Goal: Obtain resource: Obtain resource

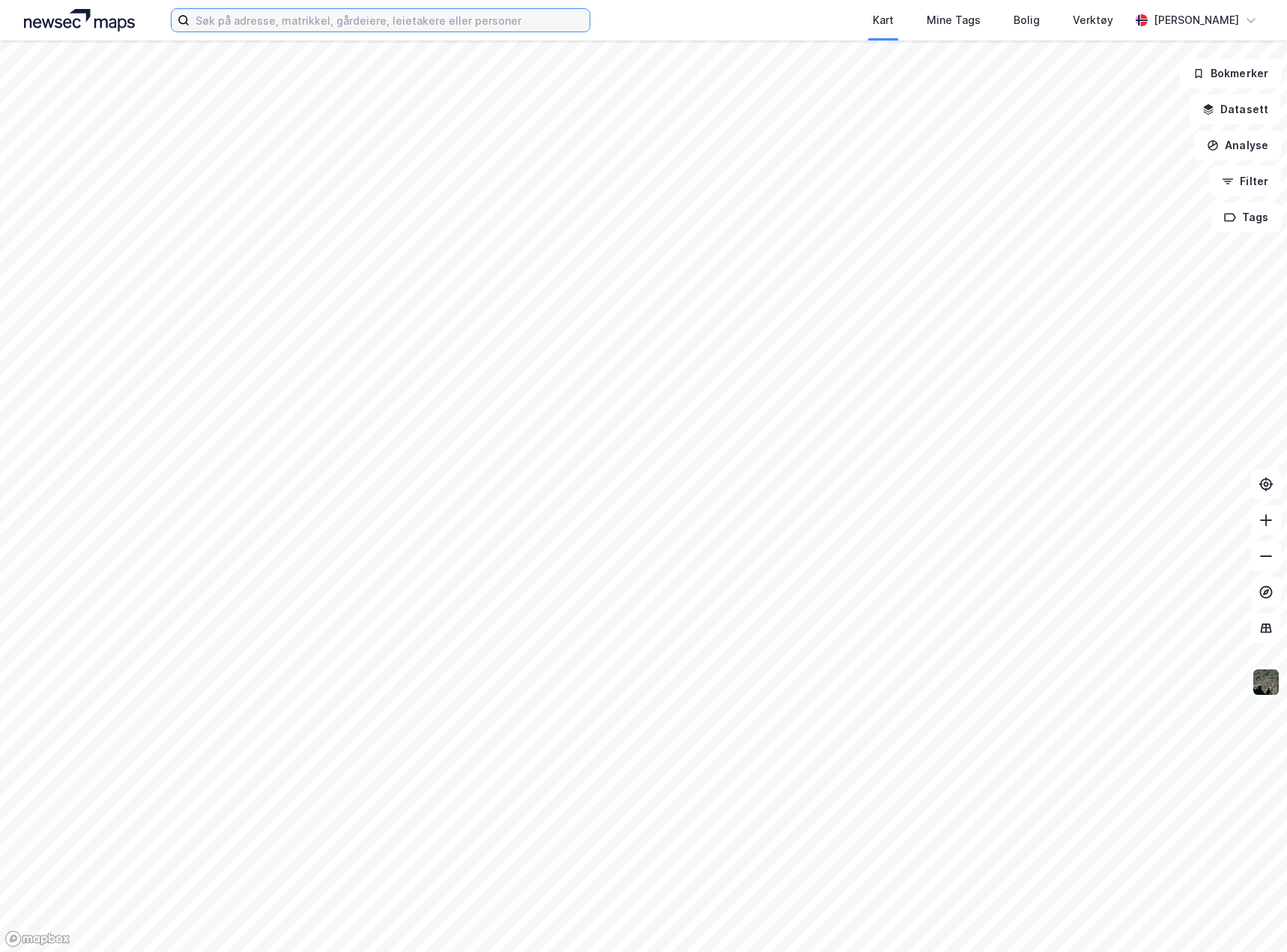
click at [244, 24] on input at bounding box center [390, 20] width 400 height 23
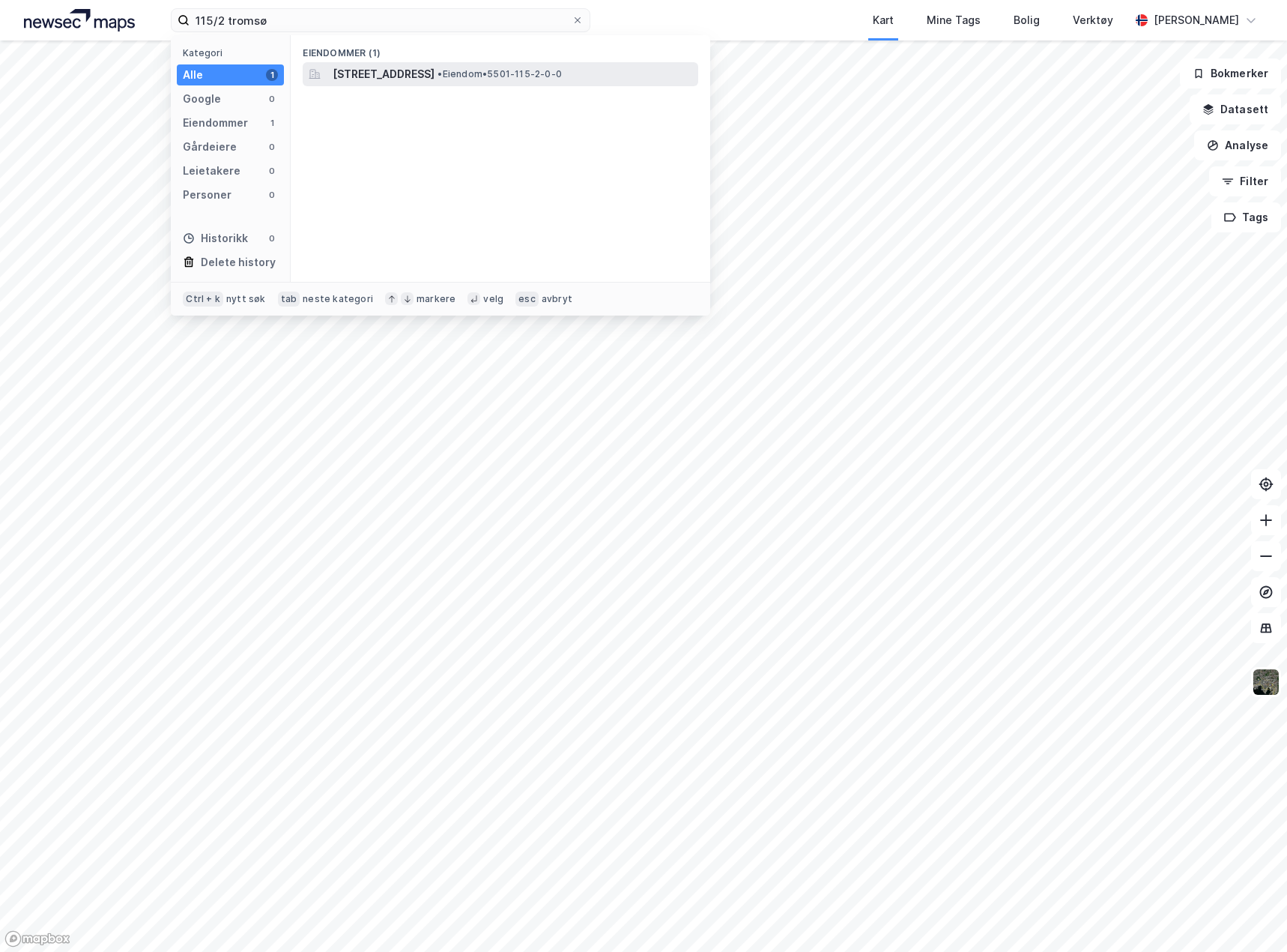
click at [434, 65] on span "[STREET_ADDRESS]" at bounding box center [384, 74] width 102 height 18
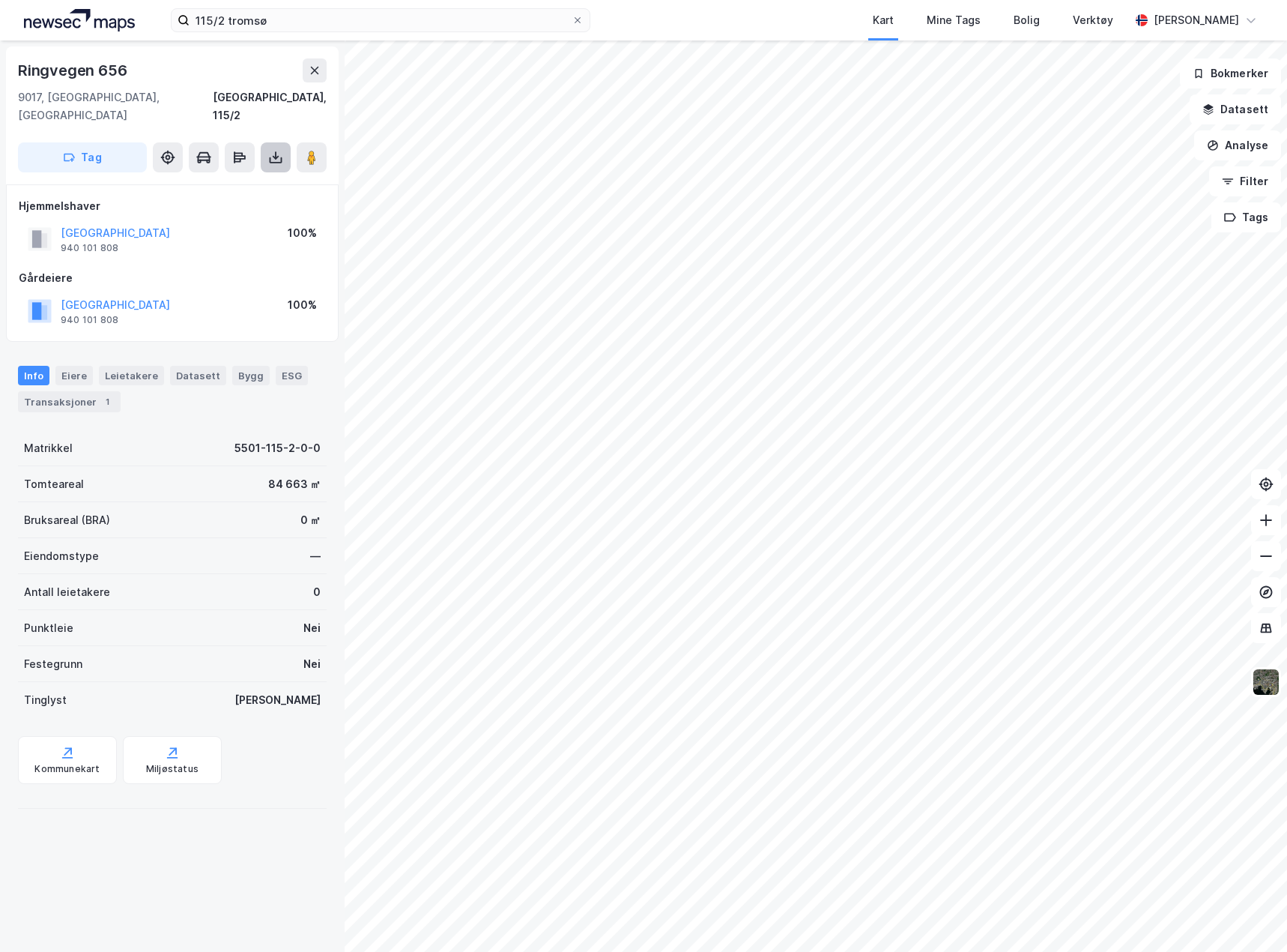
click at [268, 150] on icon at bounding box center [276, 158] width 15 height 15
click at [222, 181] on div "Last ned grunnbok" at bounding box center [201, 187] width 87 height 12
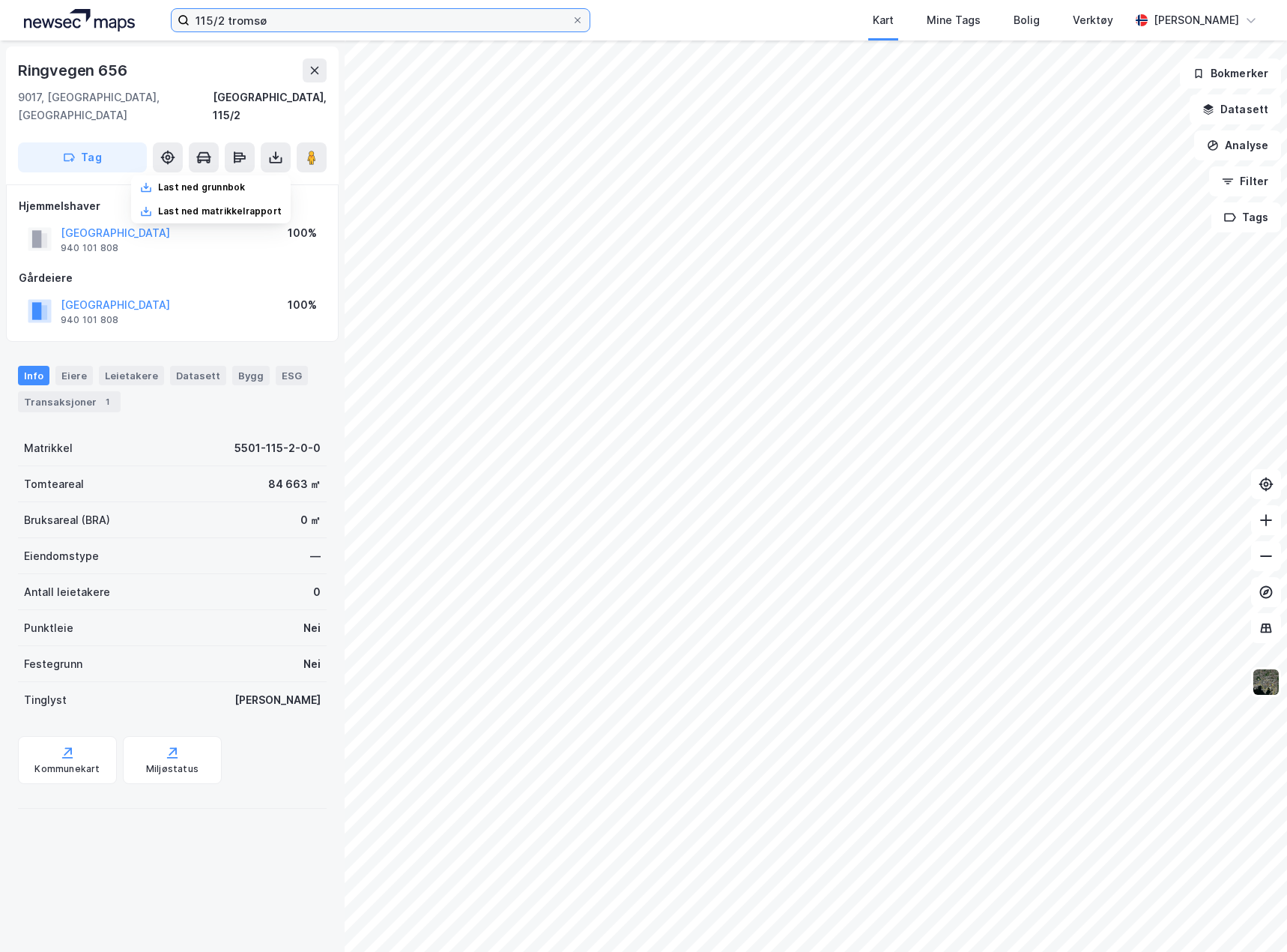
click at [225, 25] on input "115/2 tromsø" at bounding box center [381, 20] width 382 height 23
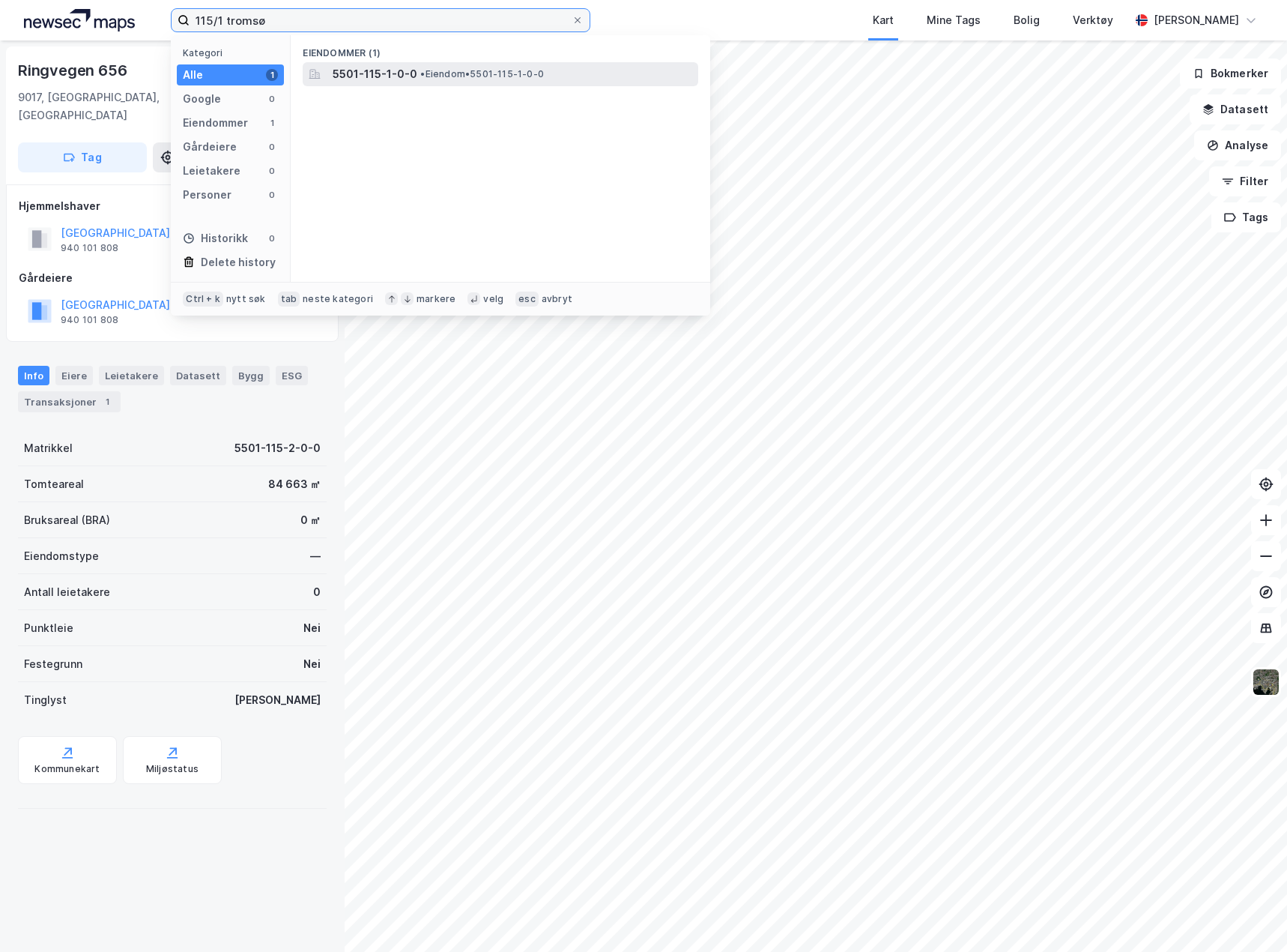
type input "115/1 tromsø"
click at [396, 64] on div "5501-115-1-0-0 • Eiendom • 5501-115-1-0-0" at bounding box center [500, 74] width 395 height 24
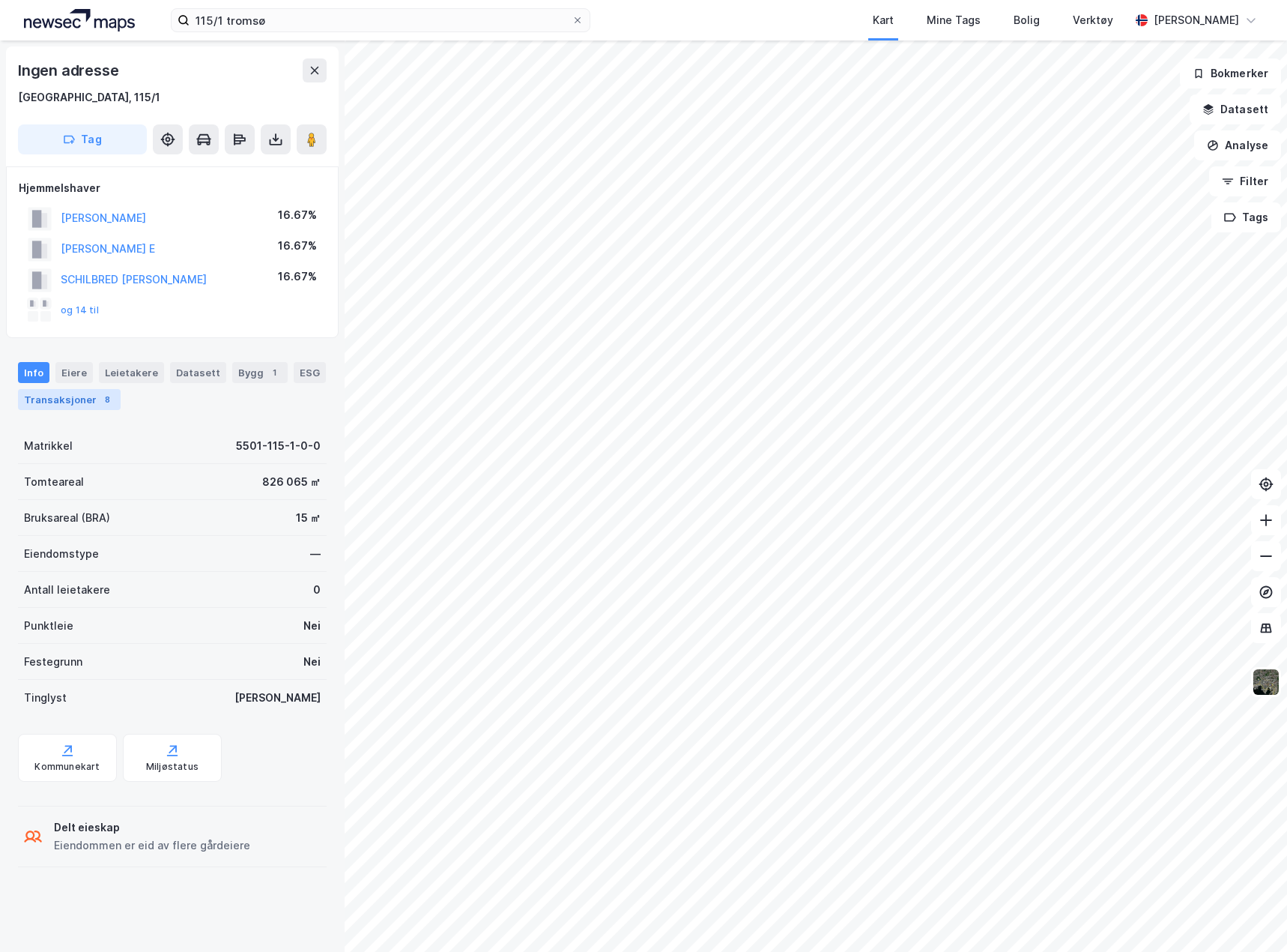
click at [84, 407] on div "Transaksjoner 8" at bounding box center [70, 399] width 103 height 21
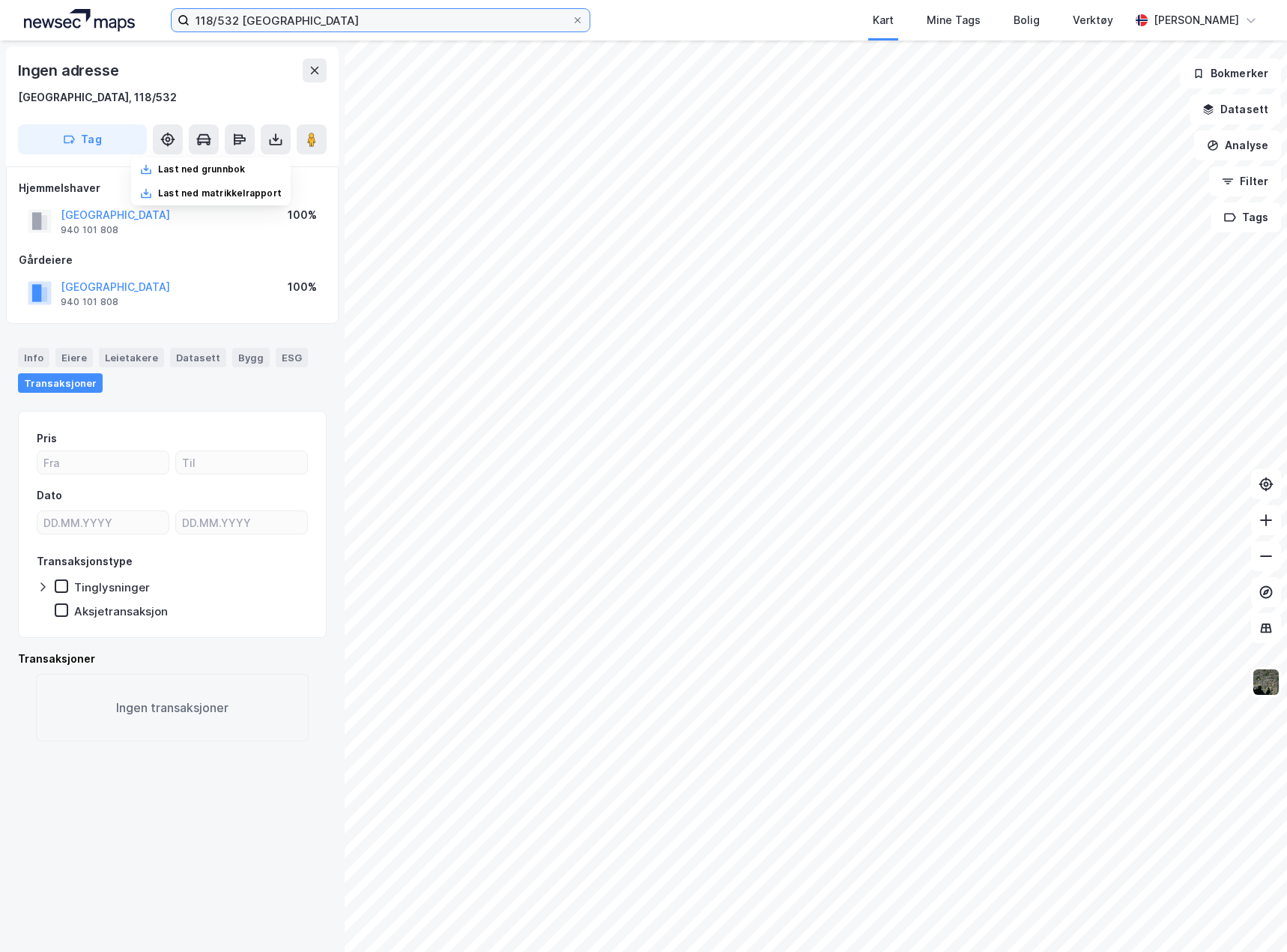
click at [228, 21] on input "118/532 tromsø" at bounding box center [381, 20] width 382 height 23
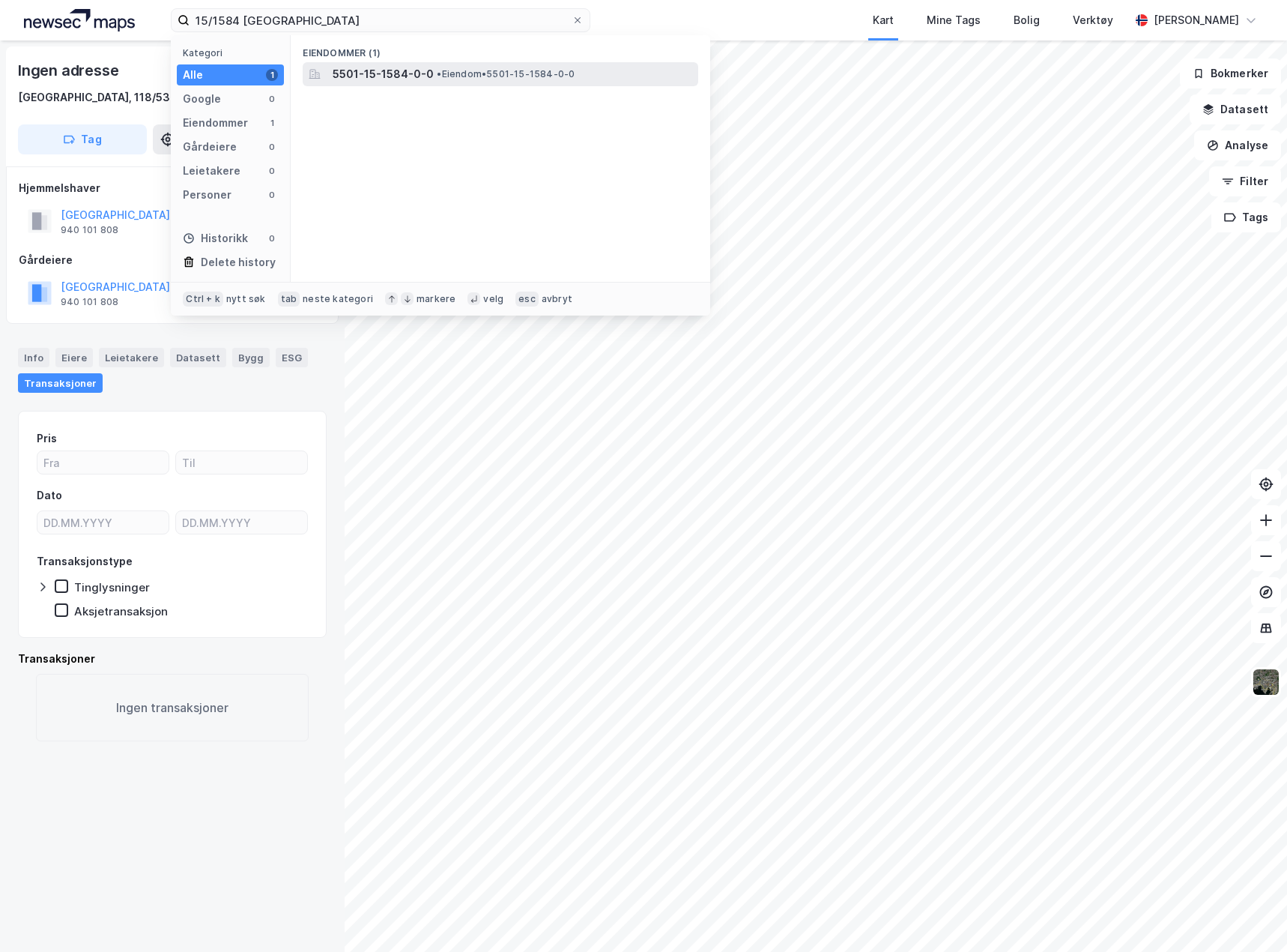
click at [419, 71] on span "5501-15-1584-0-0" at bounding box center [384, 74] width 101 height 18
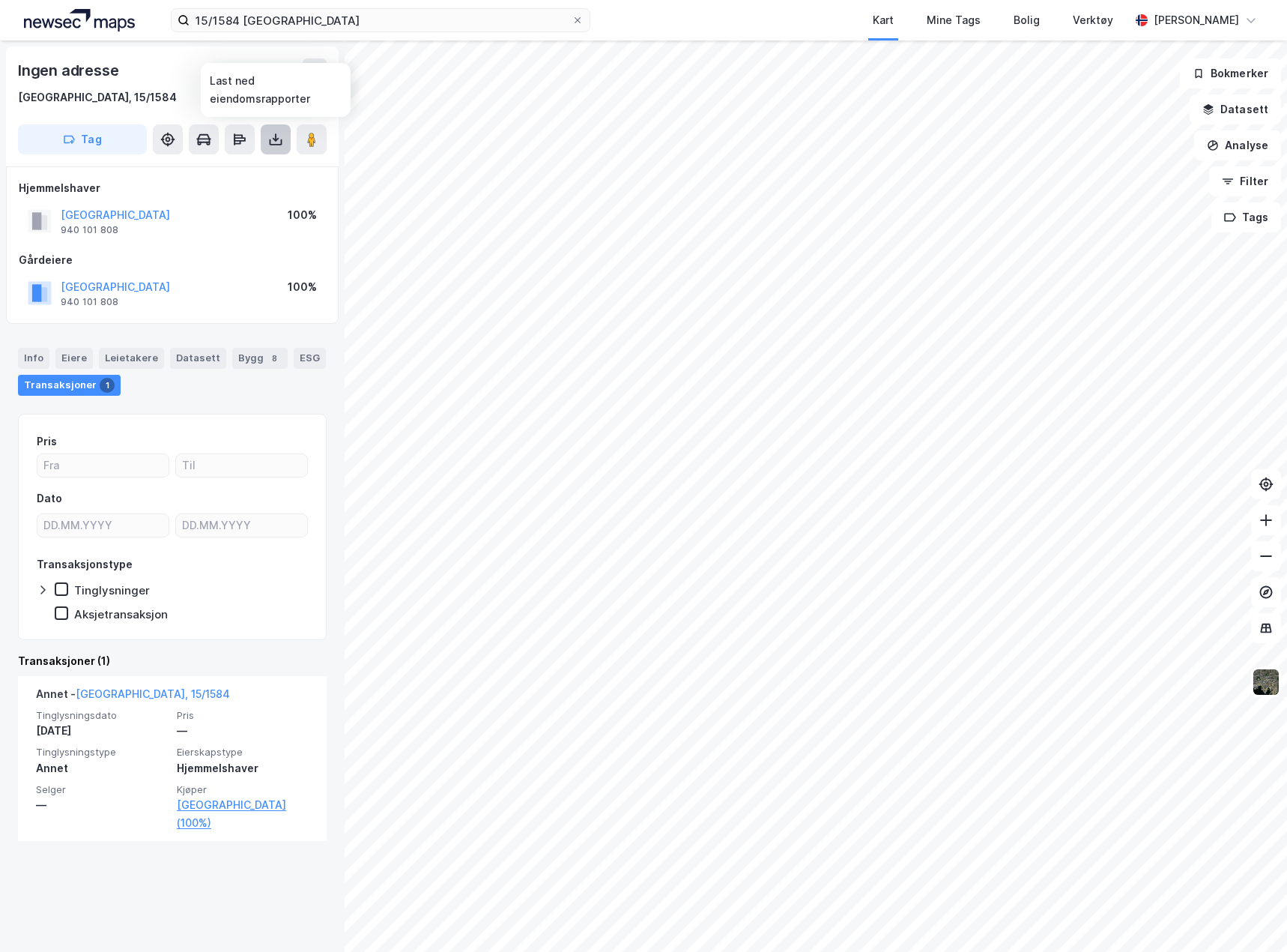
click at [273, 152] on button at bounding box center [275, 138] width 30 height 30
click at [275, 169] on div "Last ned grunnbok" at bounding box center [210, 169] width 159 height 24
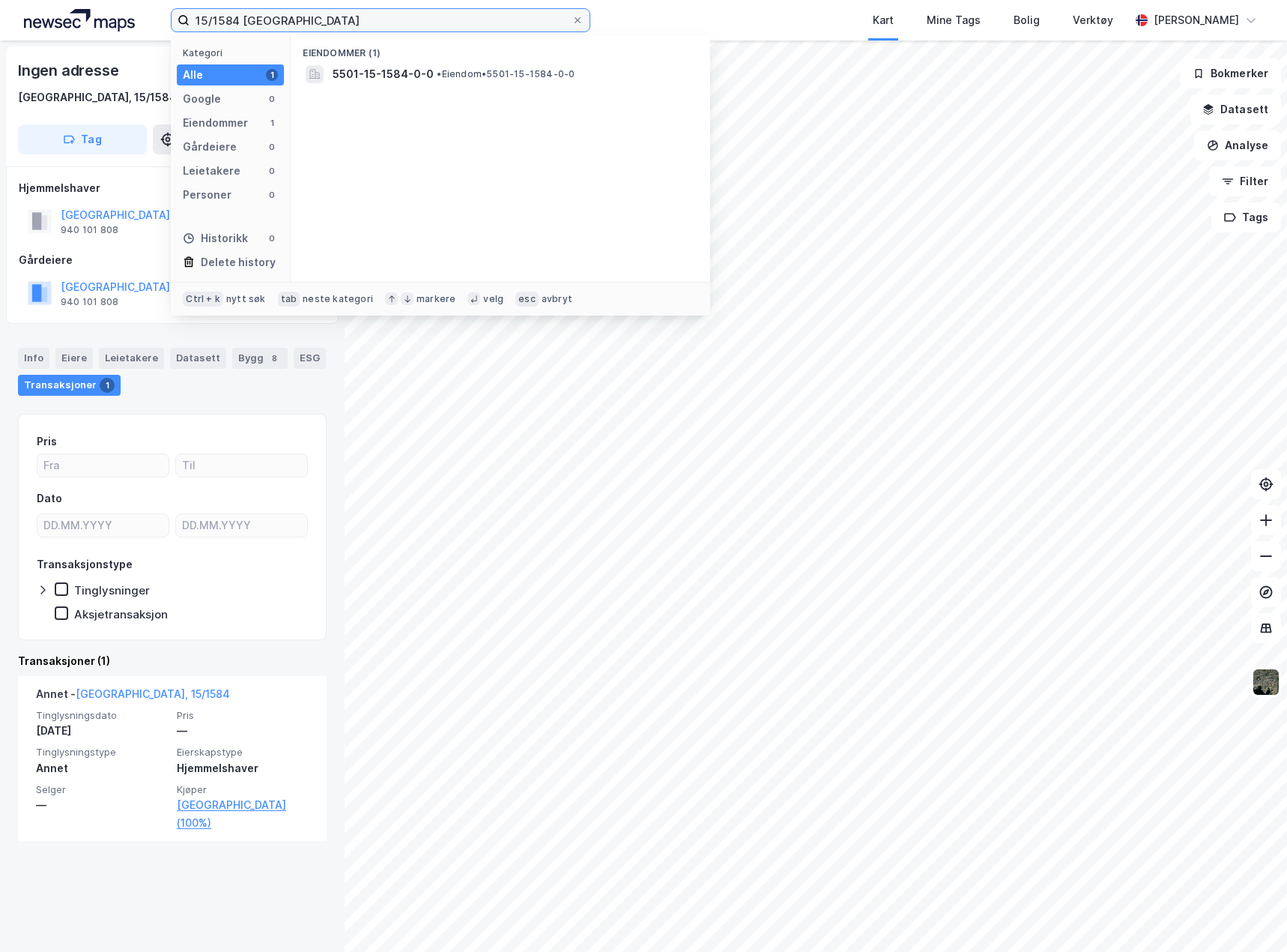
drag, startPoint x: 239, startPoint y: 19, endPoint x: 143, endPoint y: 24, distance: 96.1
click at [143, 24] on div "15/1584 tromsø Kategori Alle 1 Google 0 Eiendommer 1 Gårdeiere 0 Leietakere 0 P…" at bounding box center [644, 20] width 1287 height 40
type input "15/339 tromsø"
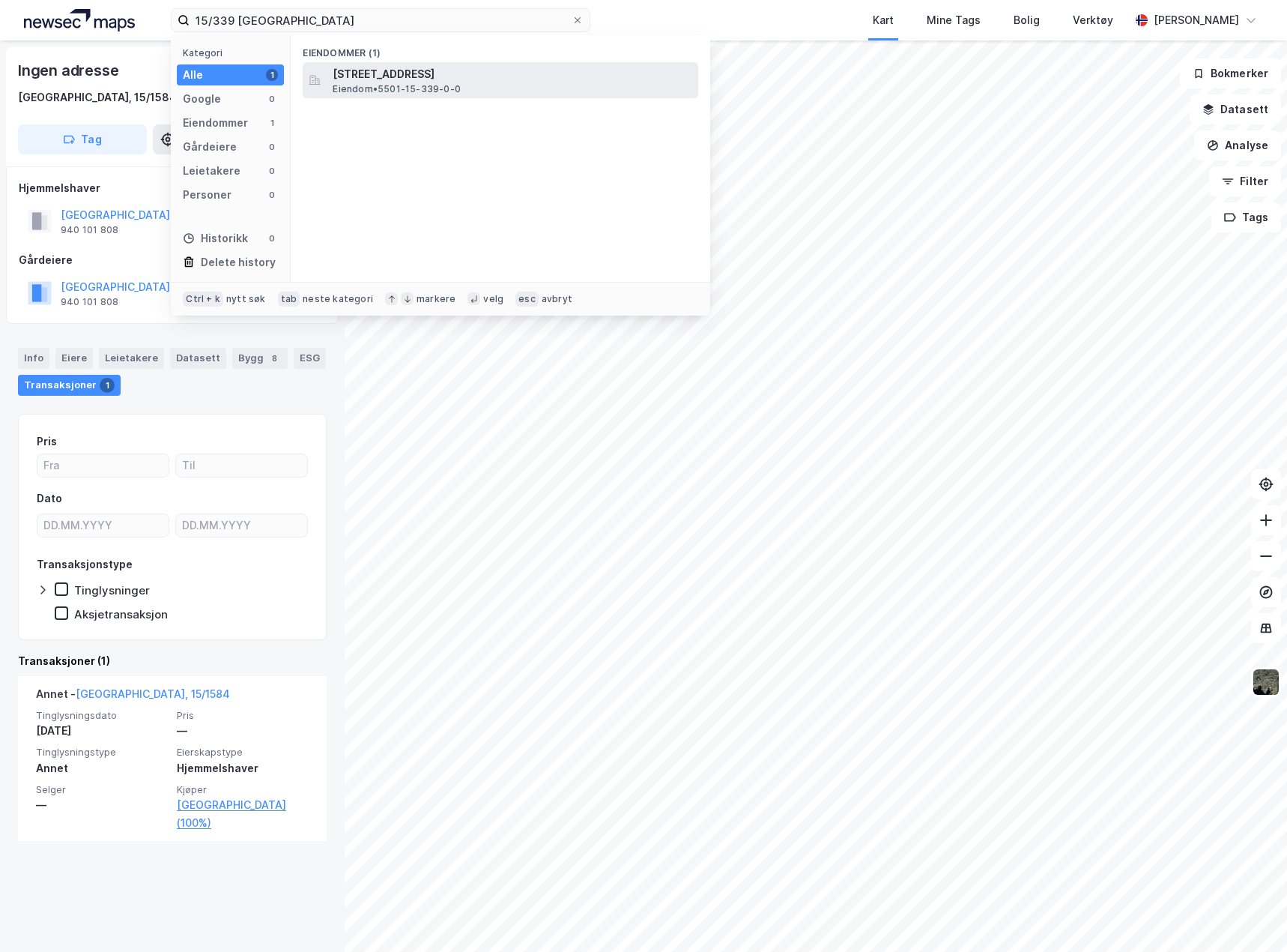
click at [405, 85] on span "Eiendom • 5501-15-339-0-0" at bounding box center [397, 89] width 128 height 12
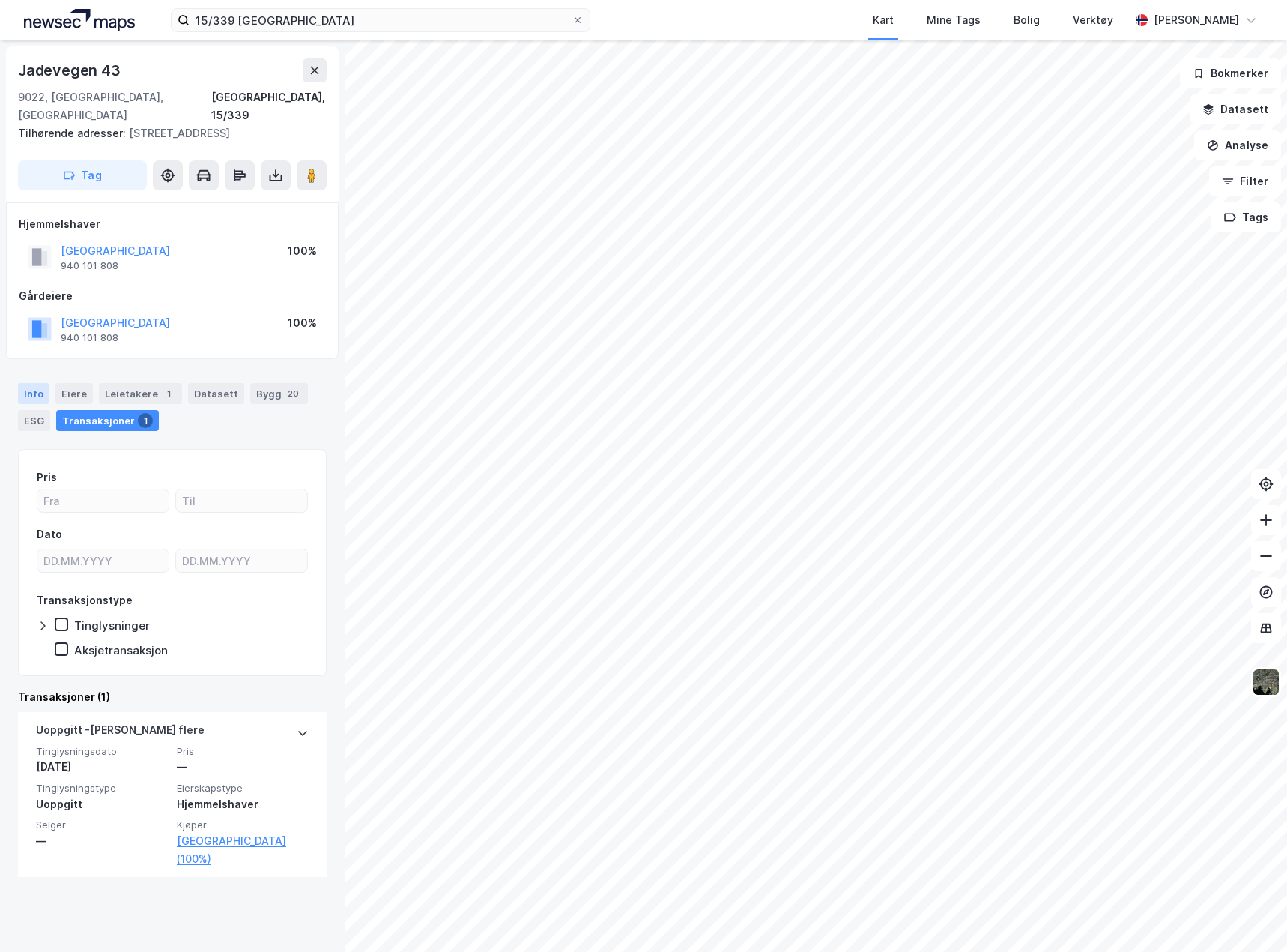
click at [40, 383] on div "Info" at bounding box center [33, 393] width 32 height 21
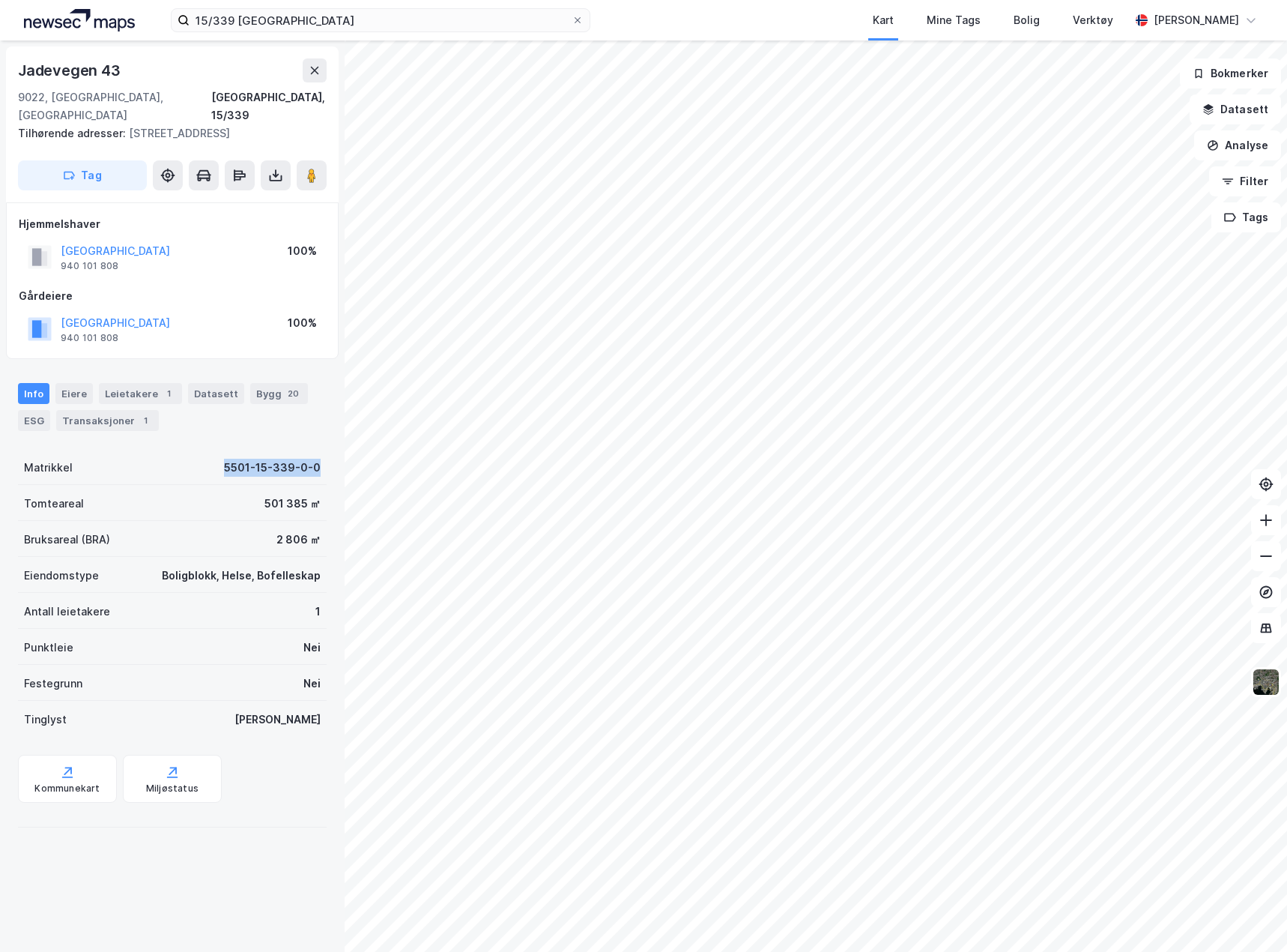
drag, startPoint x: 208, startPoint y: 448, endPoint x: 321, endPoint y: 438, distance: 113.4
click at [321, 438] on div "Jadevegen 43 9022, Krokelvdalen, Troms Tromsø, 15/339 Tilhørende adresser: Jade…" at bounding box center [172, 496] width 345 height 911
copy div "5501-15-339-0-0"
click at [334, 17] on input "15/339 tromsø" at bounding box center [381, 20] width 382 height 23
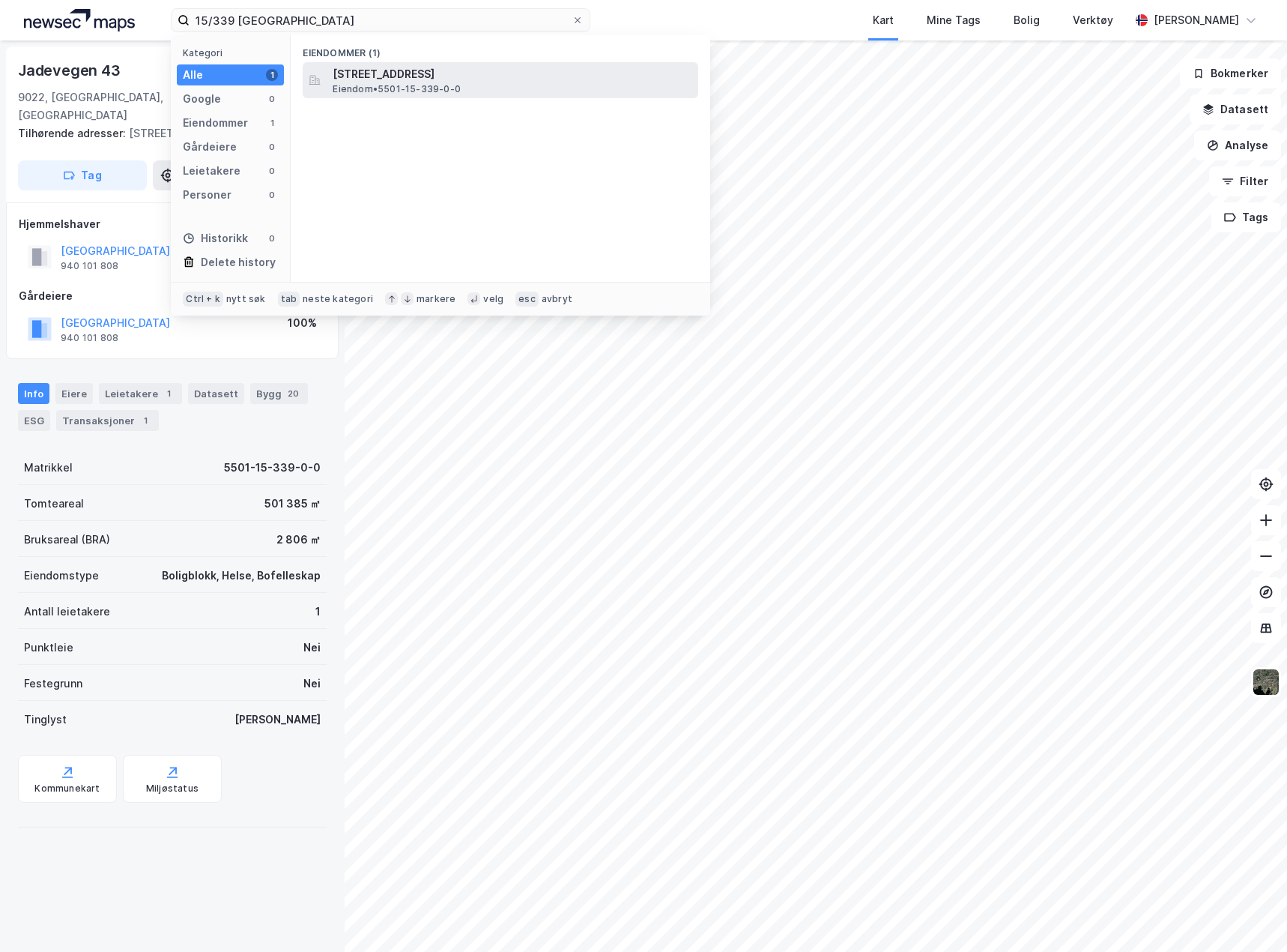
click at [405, 72] on span "Jadevegen 43, 9022, KROKELVDALEN, TROMSØ" at bounding box center [513, 74] width 360 height 18
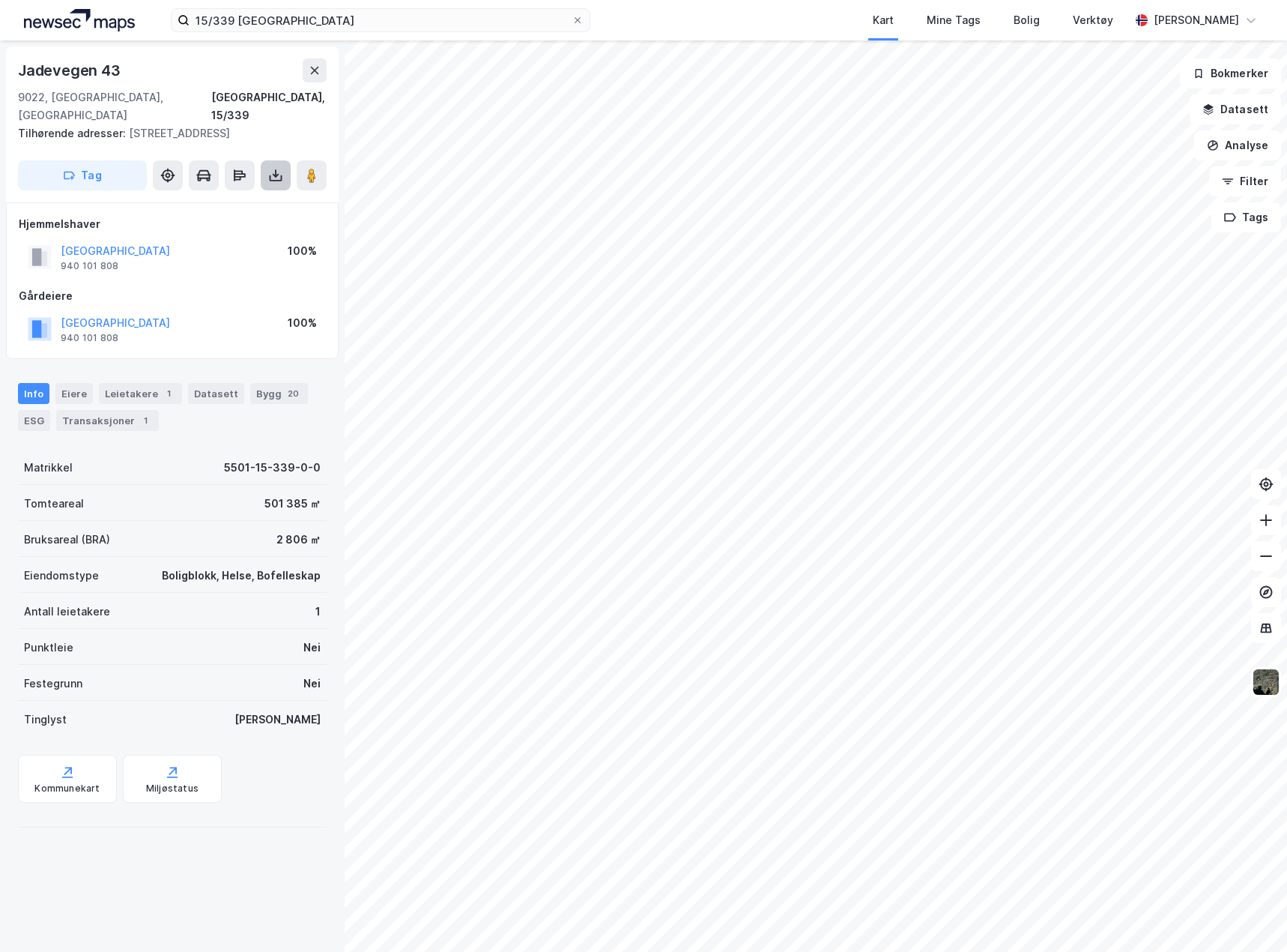
click at [267, 160] on button at bounding box center [275, 175] width 30 height 30
click at [227, 200] on div "Last ned grunnbok" at bounding box center [201, 205] width 87 height 12
